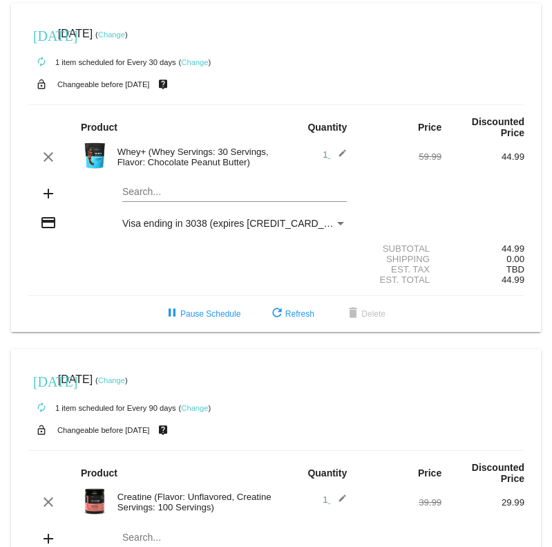
click at [337, 152] on mat-icon "edit" at bounding box center [339, 157] width 17 height 17
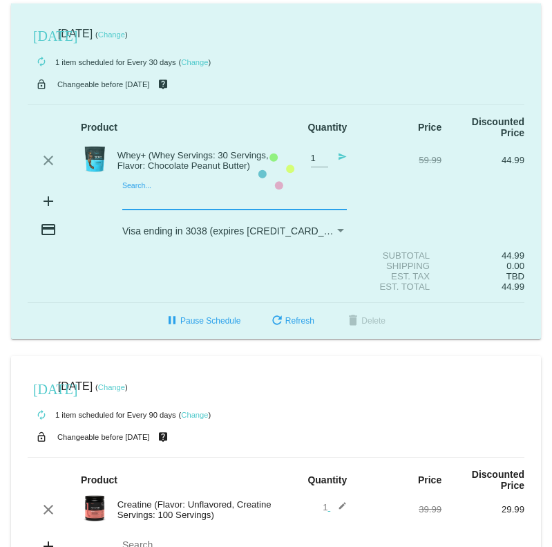
click at [232, 201] on mat-card "[DATE] [DATE] ( Change ) autorenew 1 item scheduled for Every 30 days ( Change …" at bounding box center [276, 170] width 530 height 335
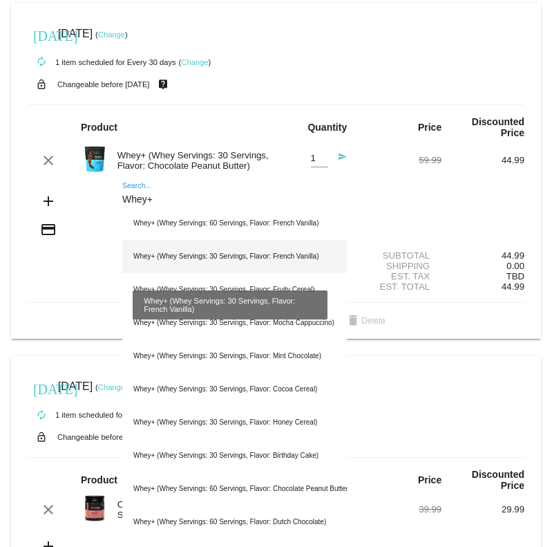
type input "Whey+"
click at [304, 254] on div "Whey+ (Whey Servings: 30 Servings, Flavor: French Vanilla)" at bounding box center [234, 256] width 225 height 33
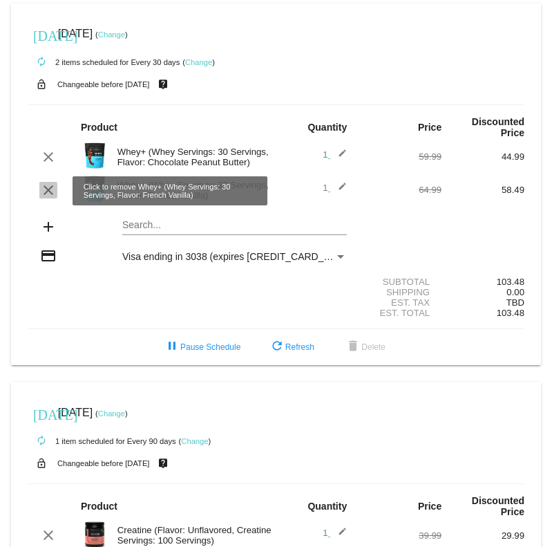
click at [47, 191] on mat-icon "clear" at bounding box center [48, 190] width 17 height 17
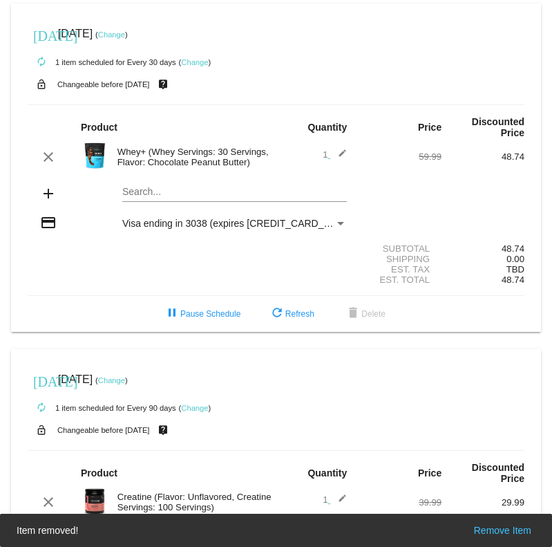
click at [155, 160] on div "Whey+ (Whey Servings: 30 Servings, Flavor: Chocolate Peanut Butter)" at bounding box center [194, 157] width 166 height 21
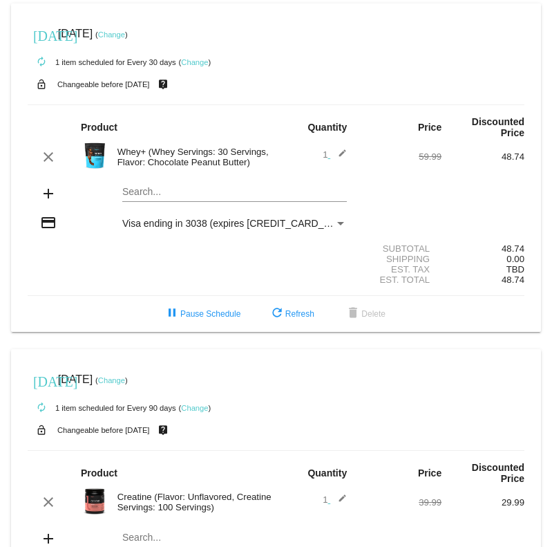
click at [333, 151] on mat-icon "edit" at bounding box center [339, 157] width 17 height 17
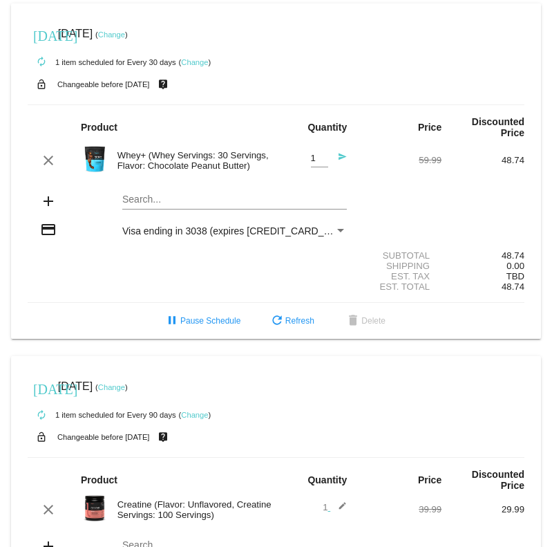
click at [335, 160] on mat-icon "send" at bounding box center [339, 160] width 17 height 17
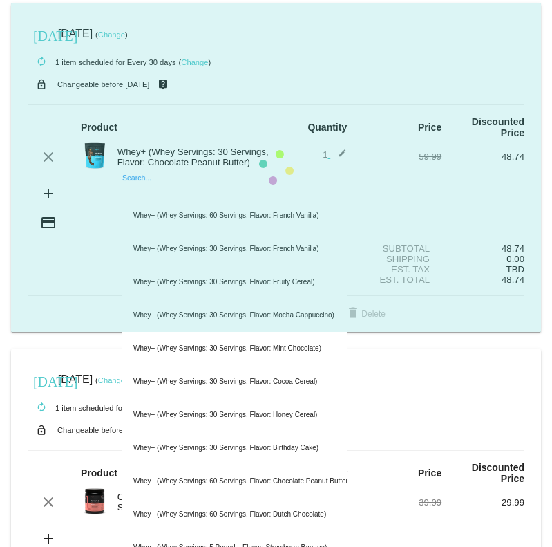
click at [202, 193] on input "Search..." at bounding box center [234, 192] width 225 height 11
